Goal: Transaction & Acquisition: Purchase product/service

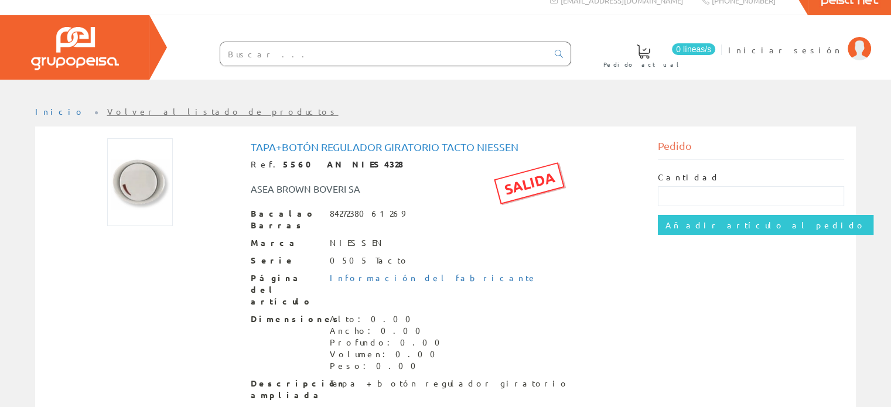
scroll to position [22, 0]
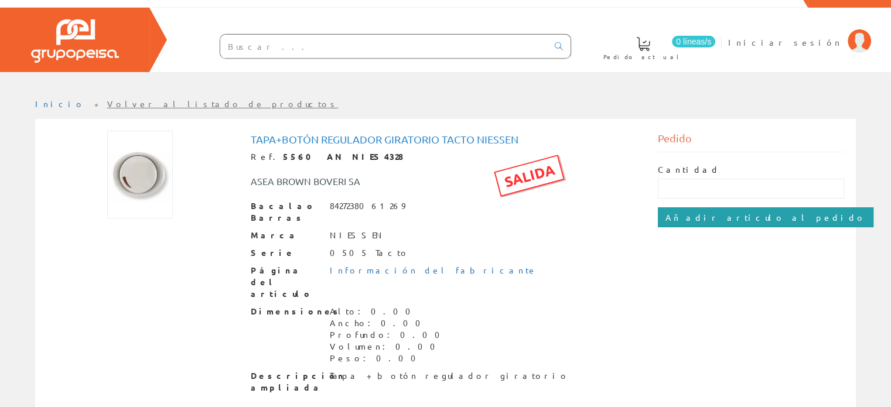
click at [721, 220] on input "Añadir artículo al pedido" at bounding box center [765, 217] width 215 height 20
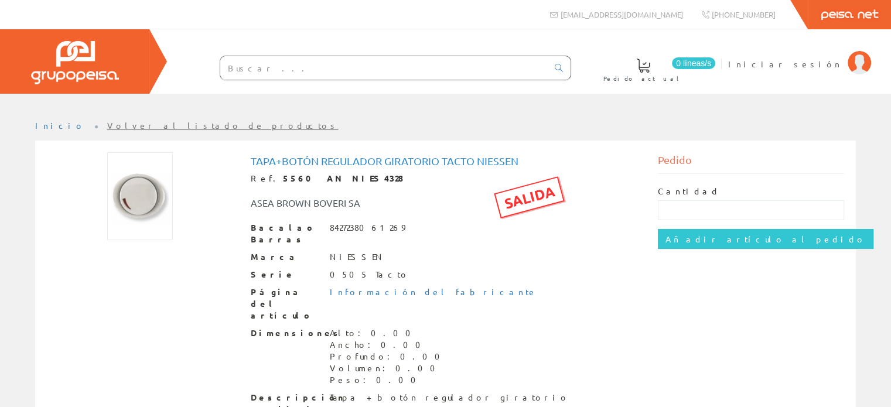
scroll to position [22, 0]
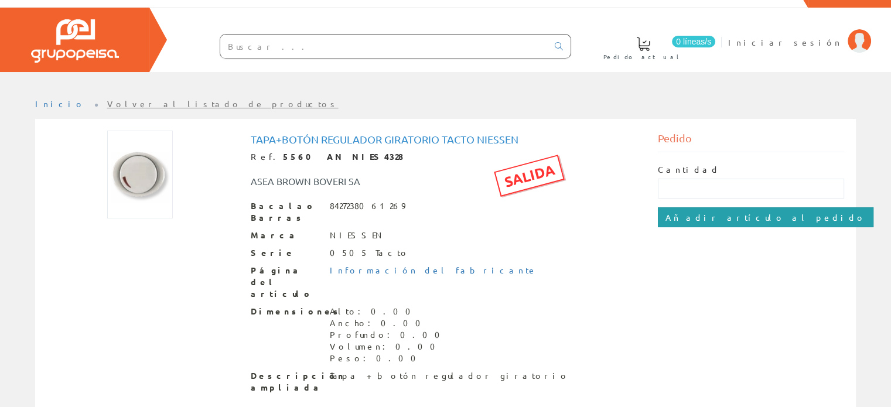
click at [702, 217] on input "Añadir artículo al pedido" at bounding box center [765, 217] width 215 height 20
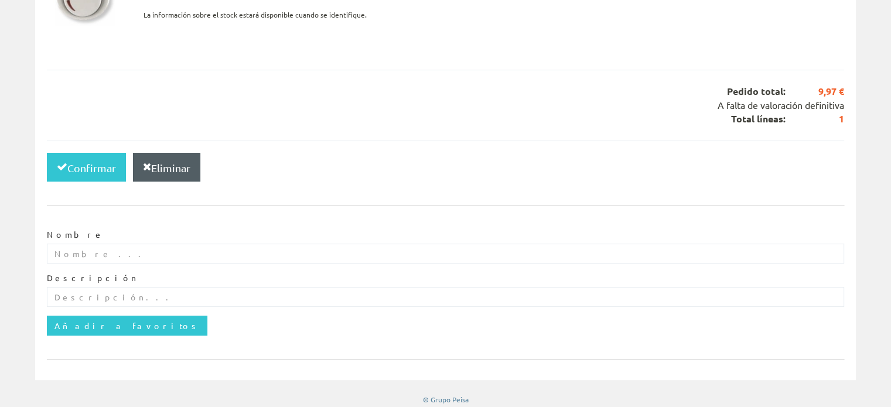
scroll to position [277, 0]
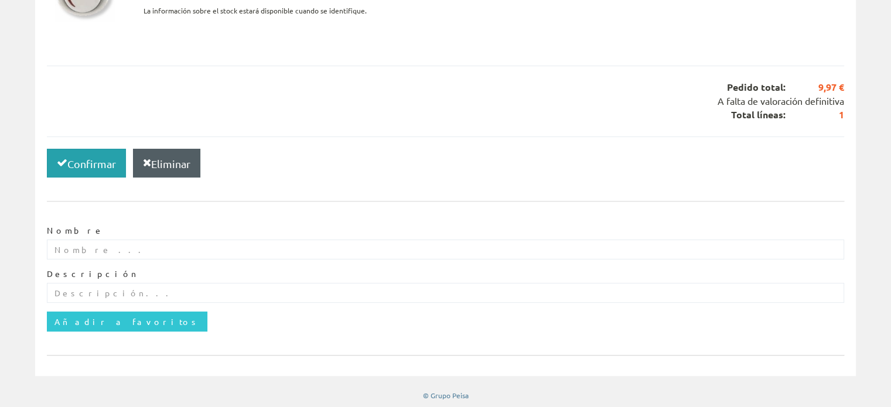
click at [88, 161] on font "Confirmar" at bounding box center [91, 164] width 49 height 12
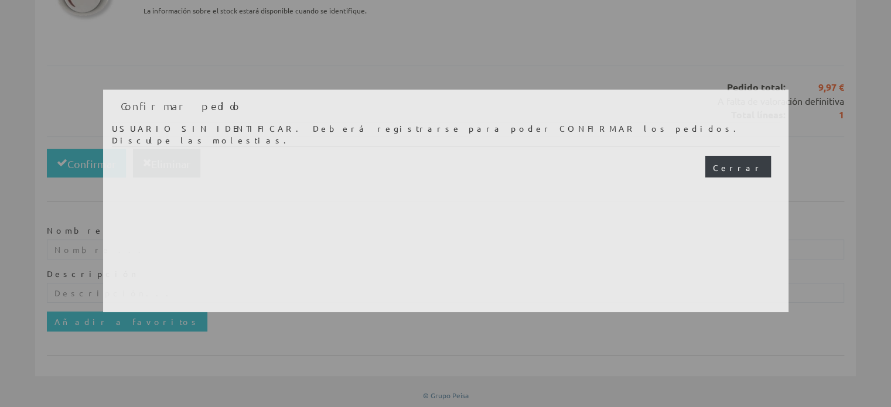
click at [754, 168] on font "Cerrar" at bounding box center [738, 167] width 50 height 11
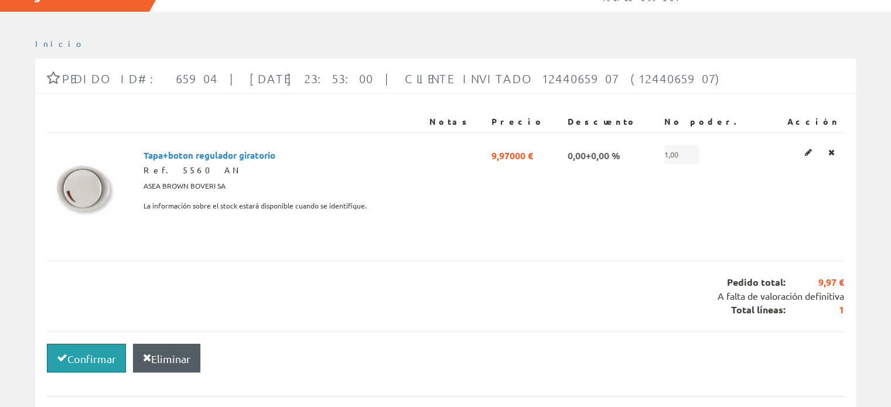
scroll to position [0, 0]
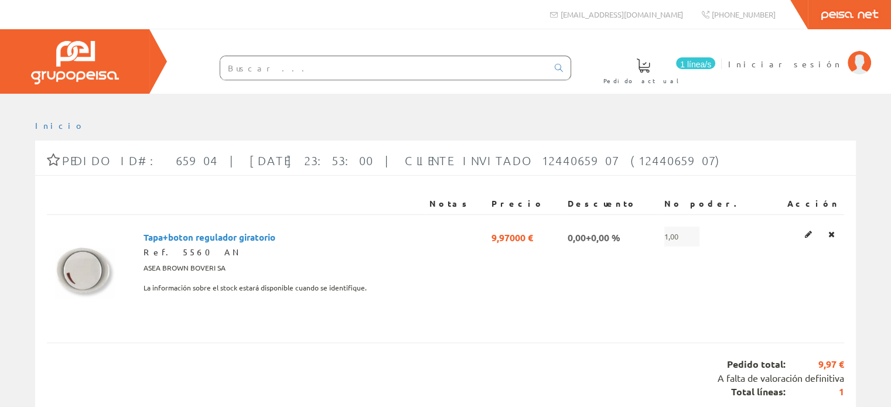
click at [711, 65] on font "1 línea/s" at bounding box center [695, 64] width 31 height 9
click at [822, 67] on font "Iniciar sesión" at bounding box center [785, 64] width 114 height 11
